Goal: Check status: Check status

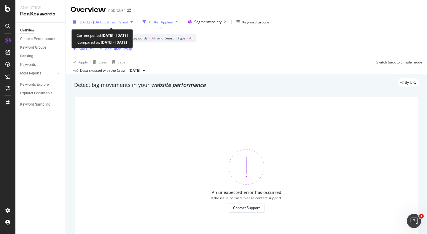
click at [103, 26] on button "2025 Aug. 1st - Aug. 17th vs Prev. Period" at bounding box center [103, 21] width 65 height 9
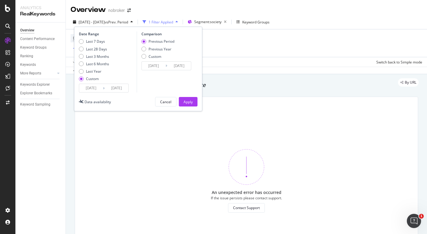
click at [90, 89] on input "2025/08/01" at bounding box center [91, 88] width 24 height 8
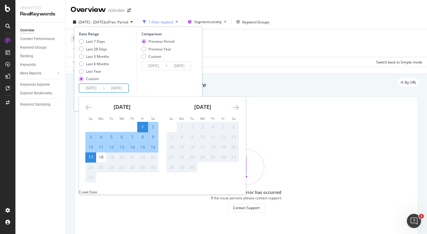
click at [143, 126] on div "1" at bounding box center [143, 127] width 10 height 6
click at [101, 159] on div "18" at bounding box center [101, 157] width 10 height 6
type input "2025/08/18"
type input "2025/07/14"
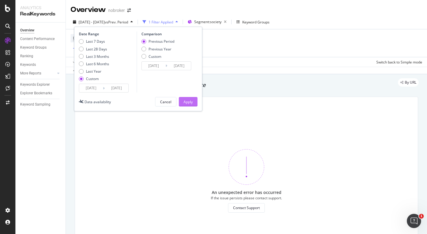
click at [188, 103] on div "Apply" at bounding box center [188, 101] width 9 height 5
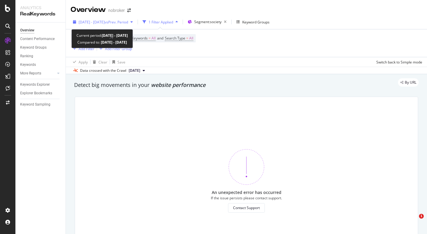
click at [96, 22] on span "[DATE] - [DATE]" at bounding box center [92, 22] width 26 height 5
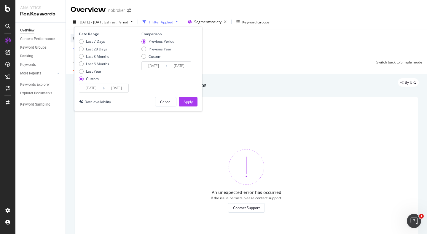
click at [87, 90] on input "[DATE]" at bounding box center [91, 88] width 24 height 8
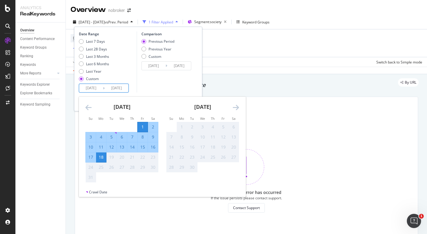
click at [150, 84] on div "Comparison Previous Period Previous Year Custom [DATE] Navigate forward to inte…" at bounding box center [165, 61] width 56 height 61
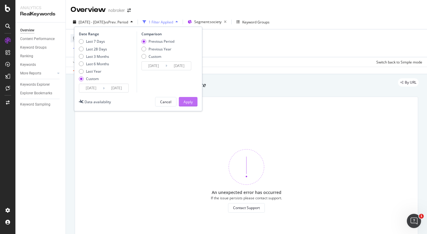
click at [190, 103] on div "Apply" at bounding box center [188, 101] width 9 height 5
